Goal: Find contact information: Obtain details needed to contact an individual or organization

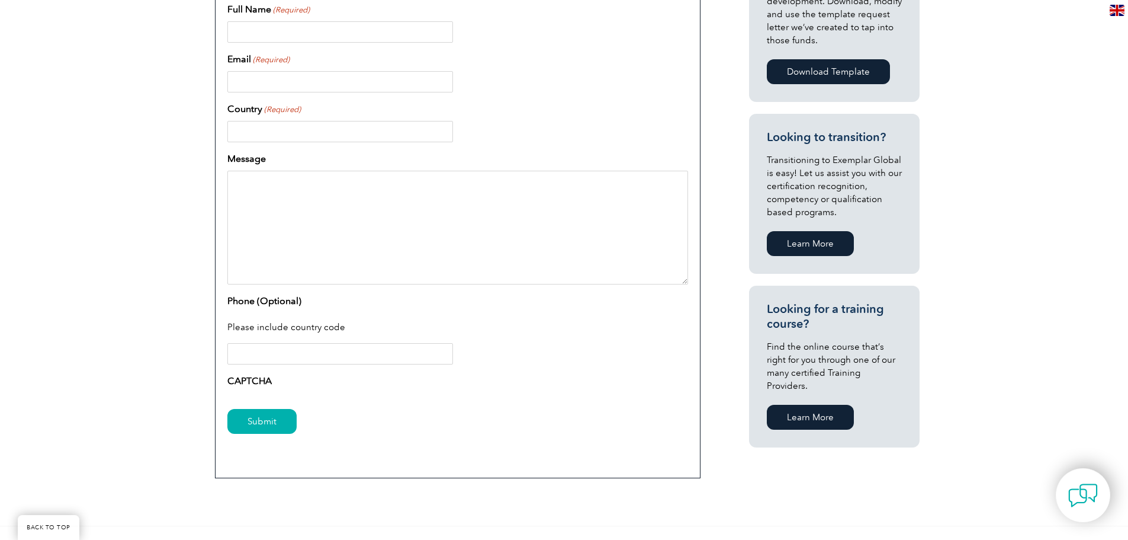
scroll to position [888, 0]
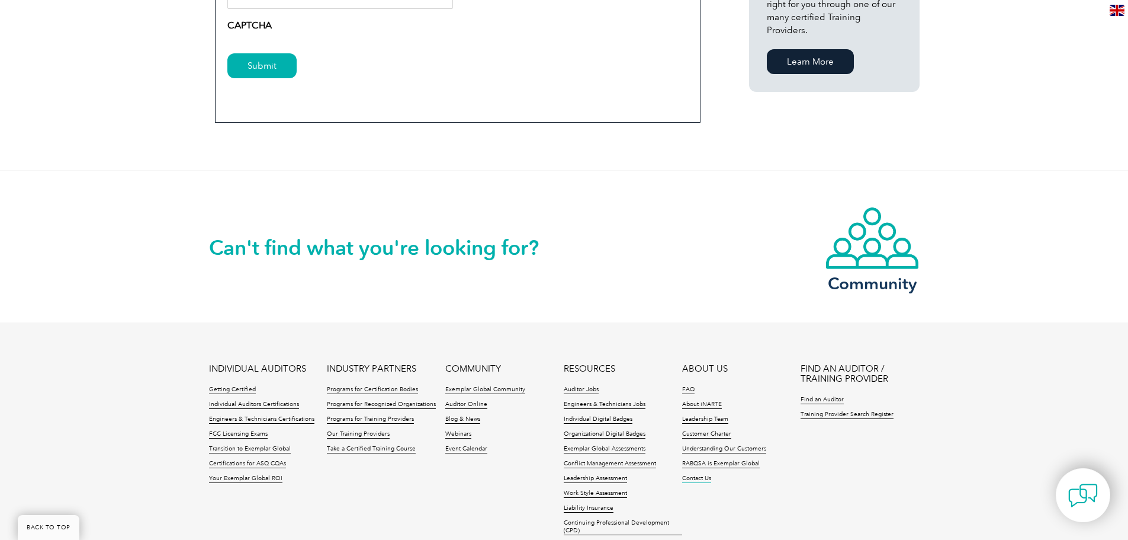
click at [709, 478] on link "Contact Us" at bounding box center [696, 478] width 29 height 8
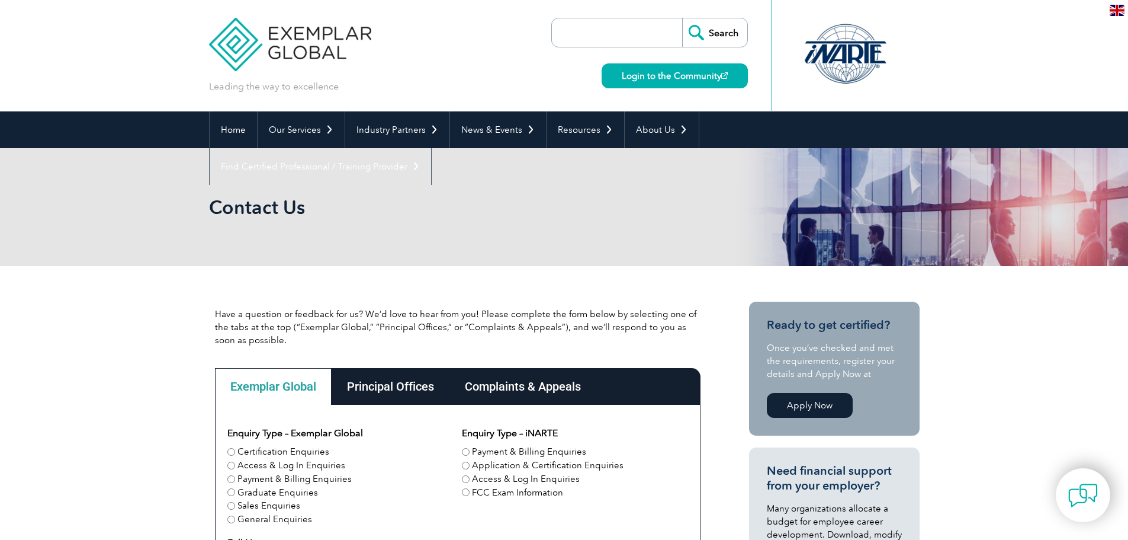
click at [412, 393] on div "Principal Offices" at bounding box center [391, 386] width 118 height 37
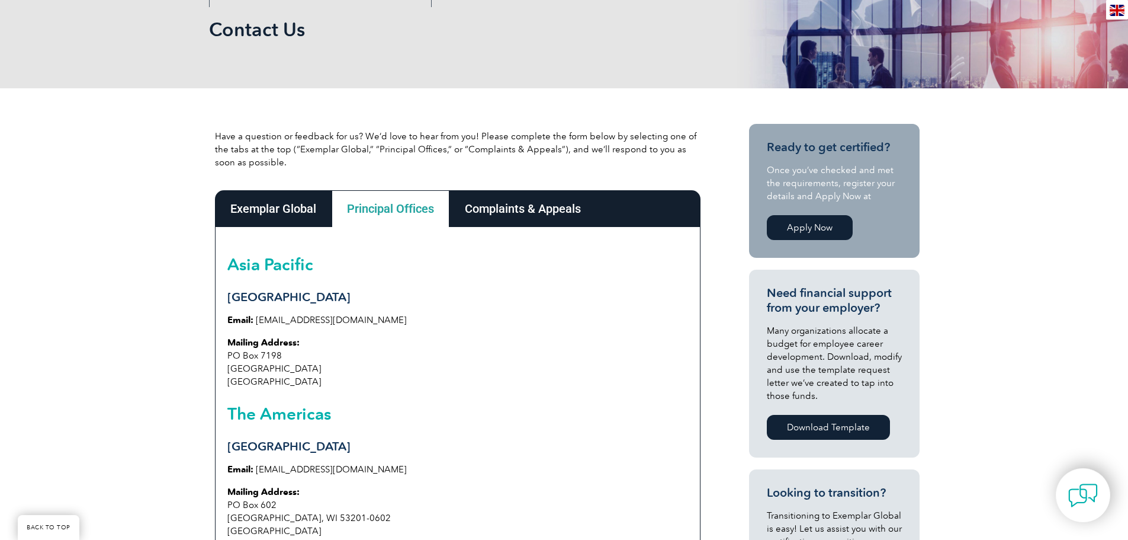
scroll to position [237, 0]
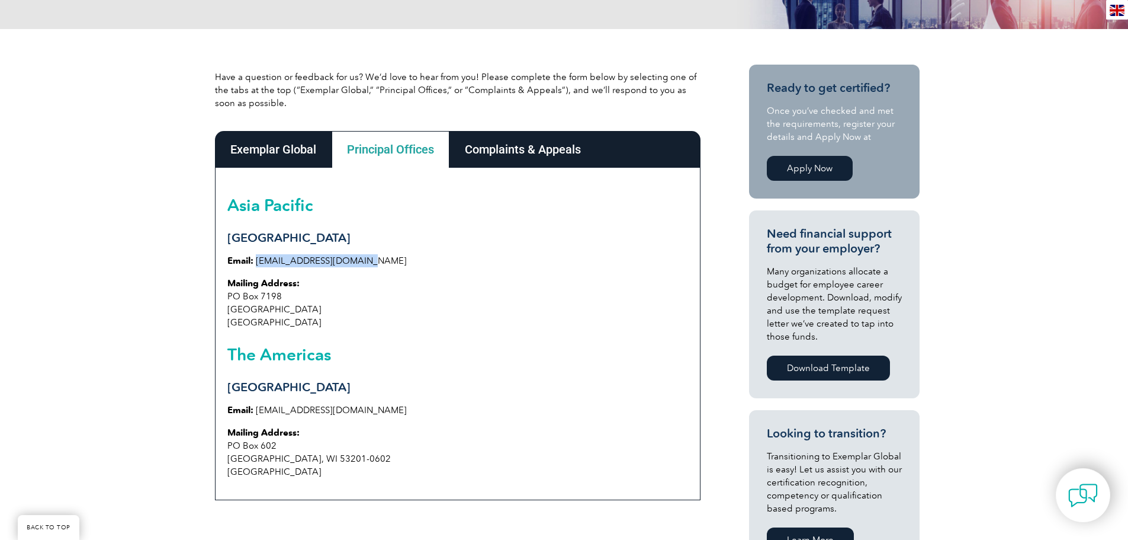
drag, startPoint x: 359, startPoint y: 263, endPoint x: 256, endPoint y: 263, distance: 103.6
click at [256, 263] on p "Email: [EMAIL_ADDRESS][DOMAIN_NAME]" at bounding box center [457, 260] width 461 height 13
copy link "[EMAIL_ADDRESS][DOMAIN_NAME]"
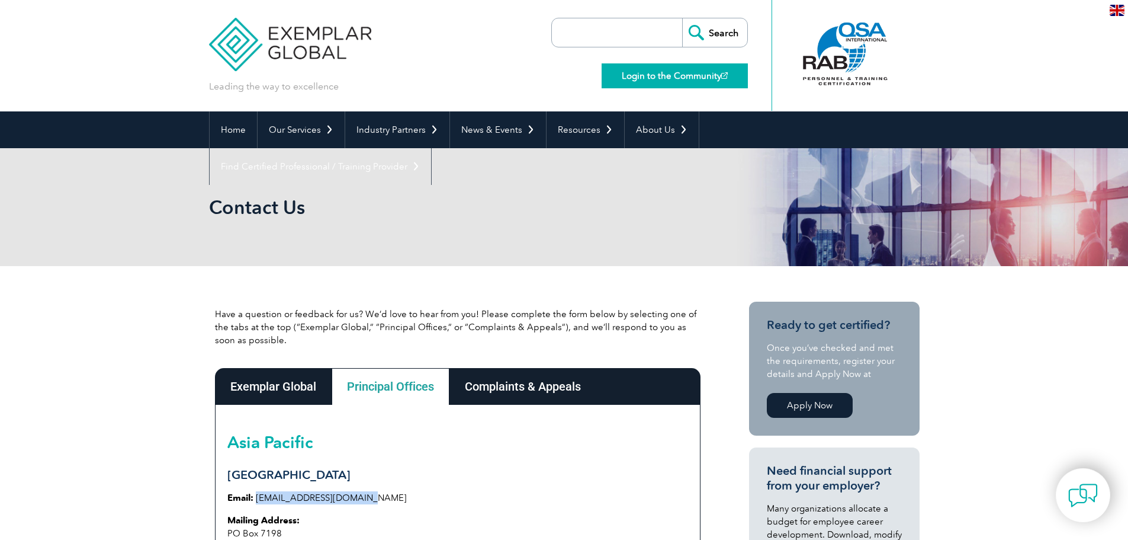
click at [661, 72] on link "Login to the Community" at bounding box center [675, 75] width 146 height 25
